Goal: Task Accomplishment & Management: Manage account settings

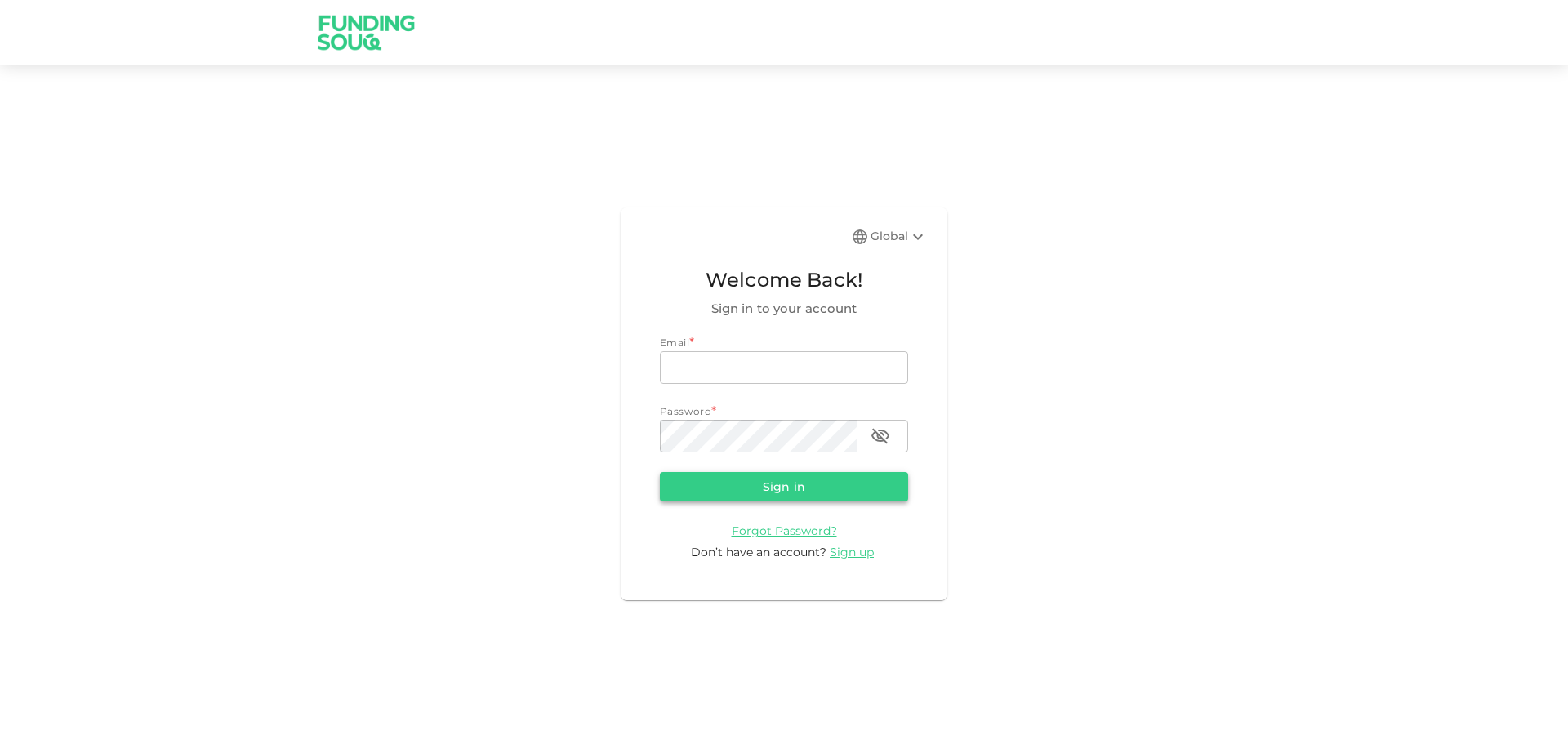
type input "[EMAIL_ADDRESS][DOMAIN_NAME]"
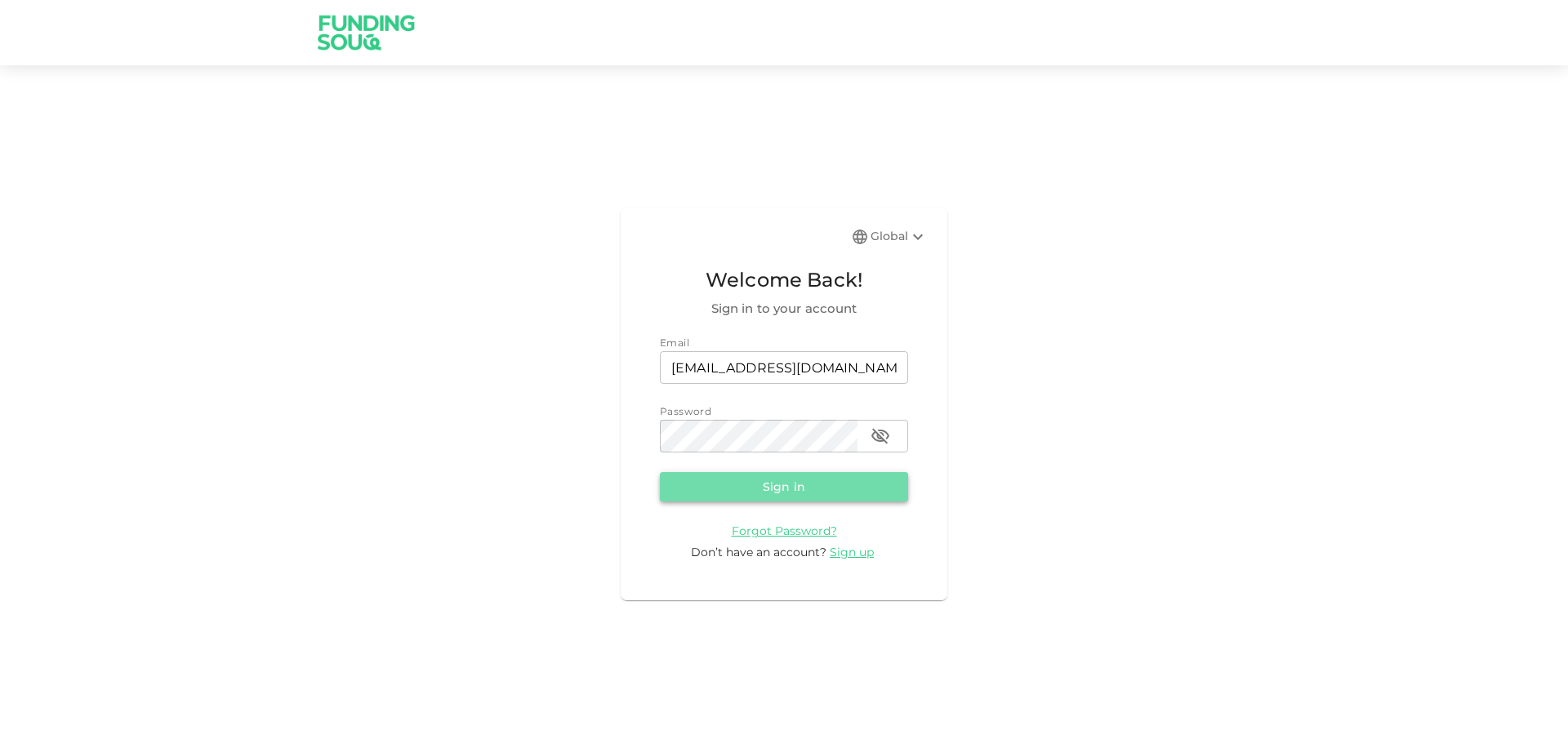
click at [705, 480] on button "Sign in" at bounding box center [784, 487] width 248 height 30
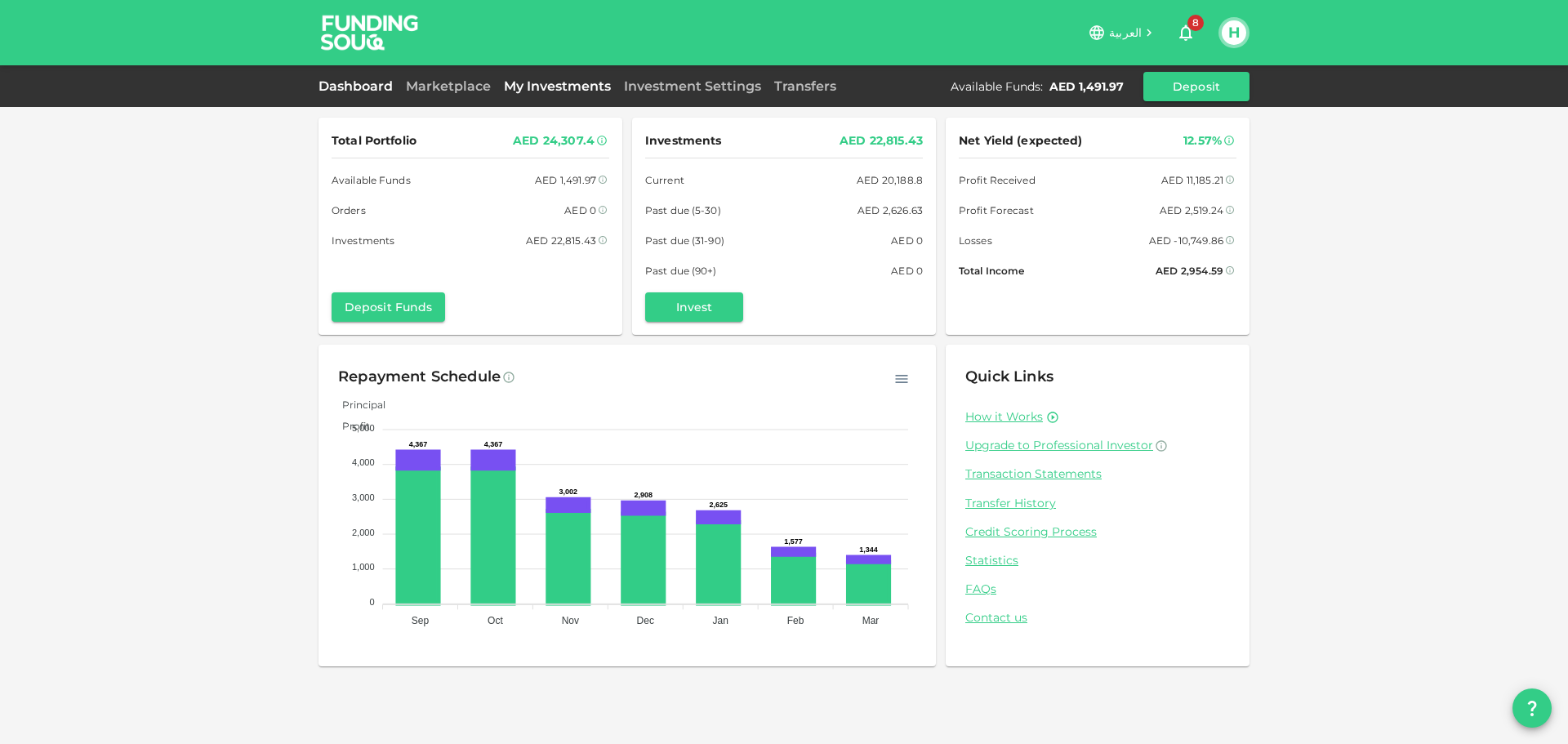
click at [539, 90] on link "My Investments" at bounding box center [557, 86] width 120 height 16
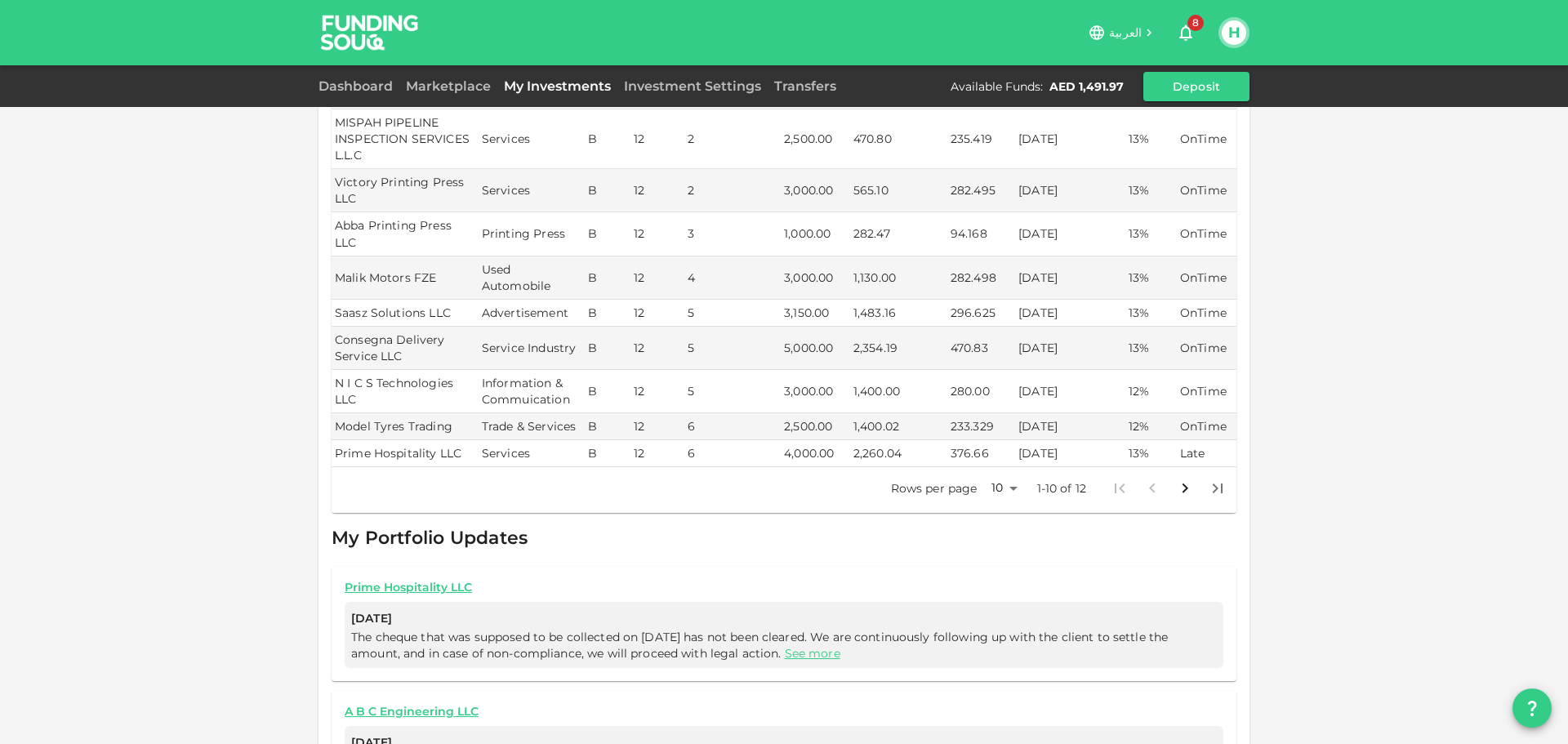
scroll to position [327, 0]
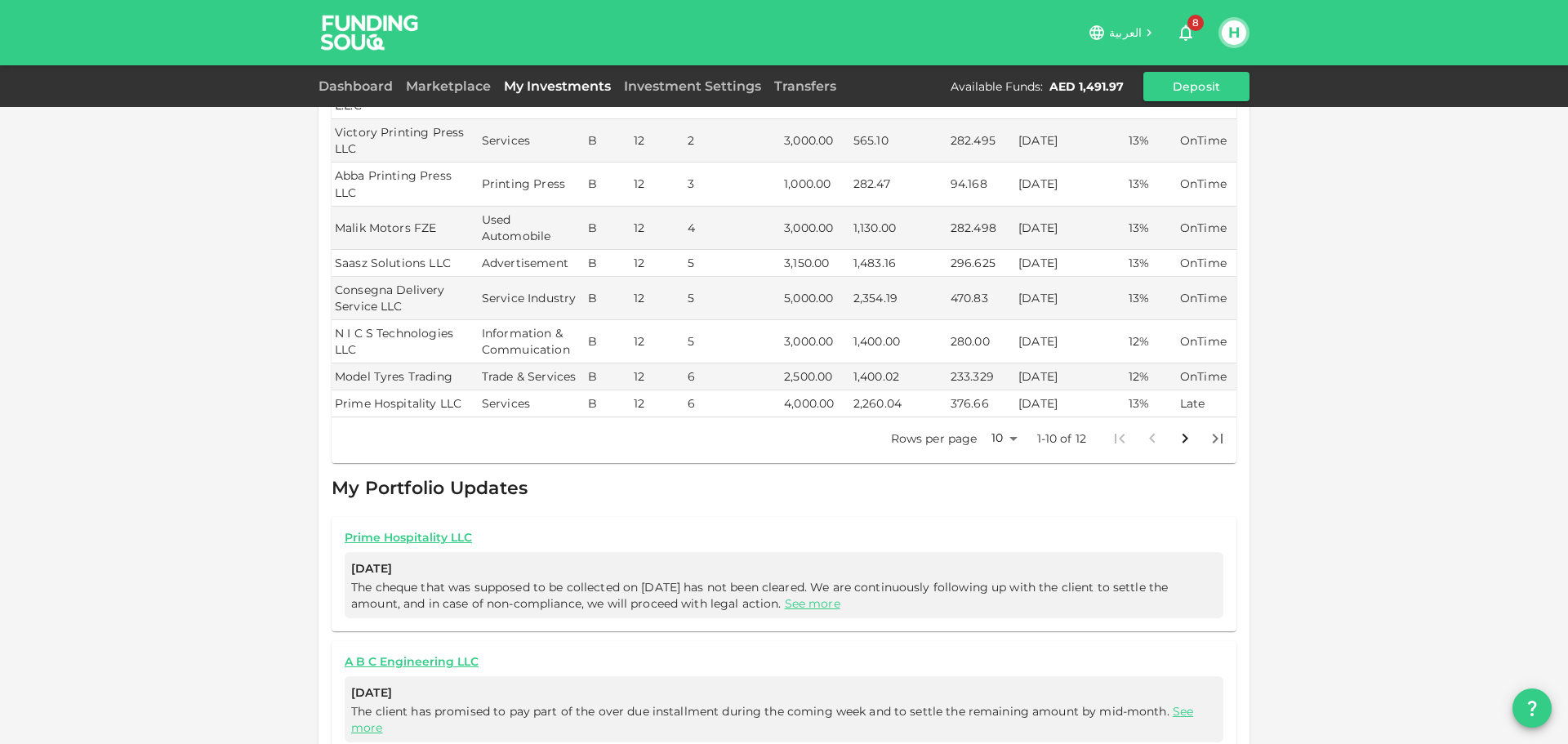
click at [1002, 404] on body "العربية 8 H Dashboard Marketplace My Investments Investment Settings Transfers …" at bounding box center [784, 372] width 1568 height 744
click at [998, 454] on li "25" at bounding box center [998, 458] width 49 height 30
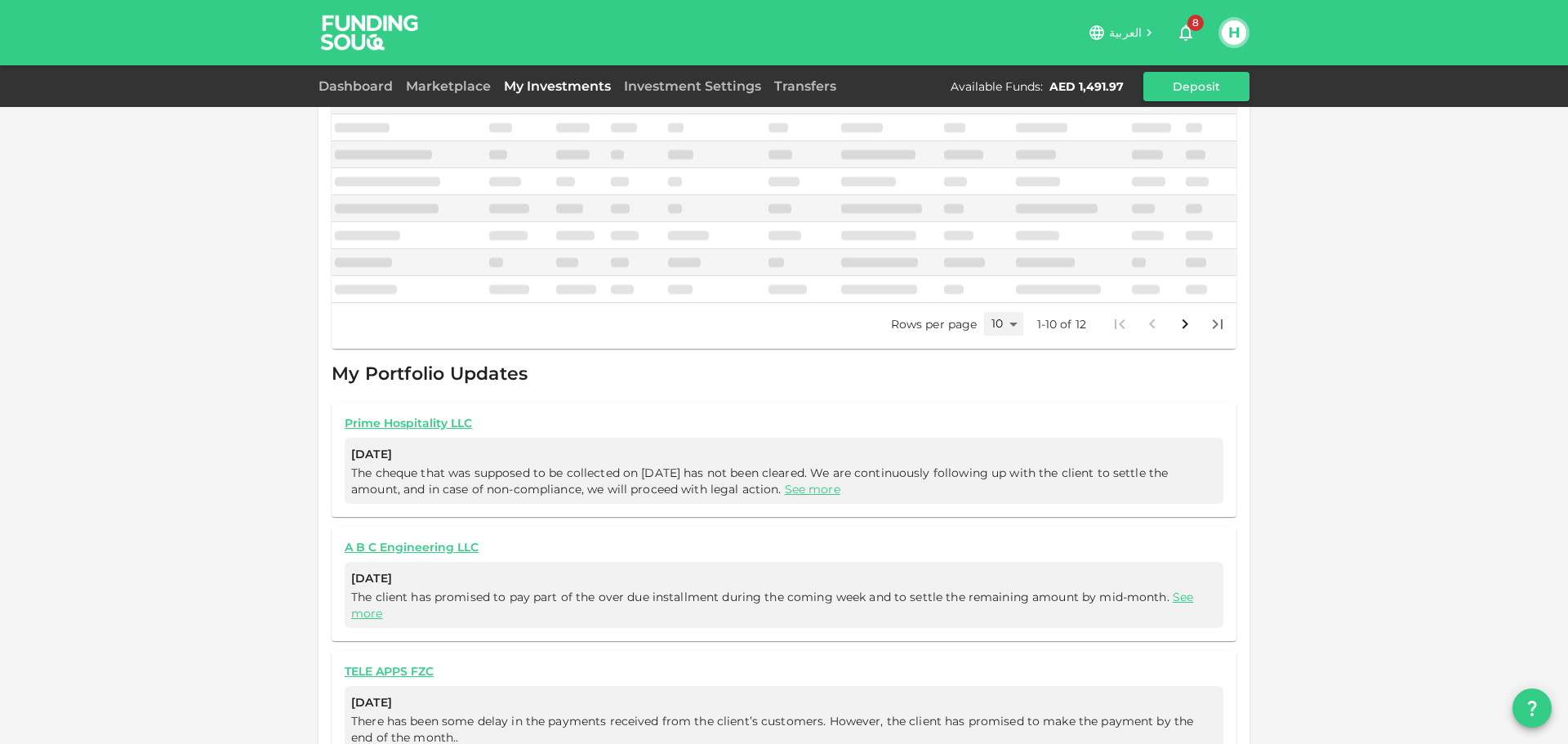
type input "25"
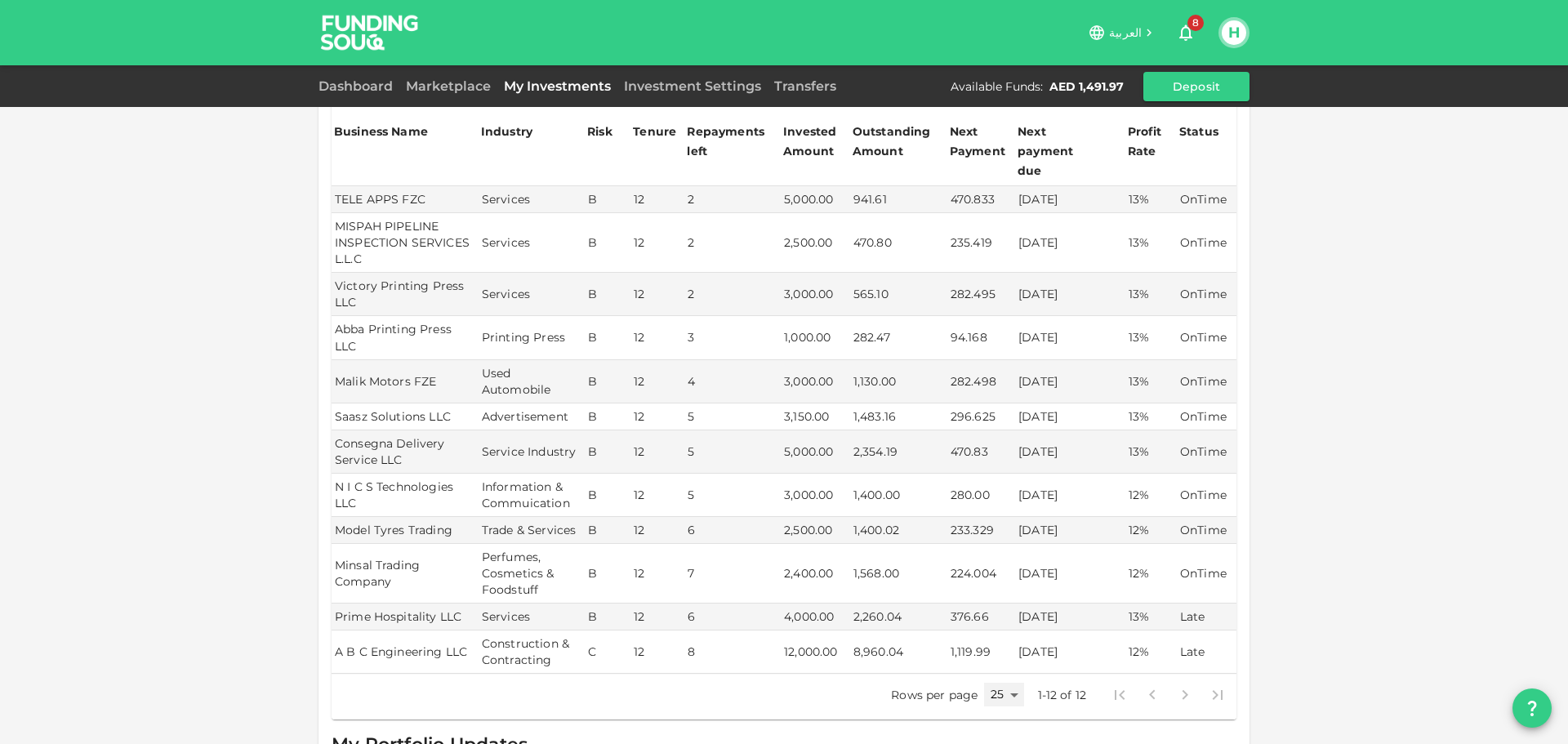
scroll to position [163, 0]
